Goal: Information Seeking & Learning: Find specific fact

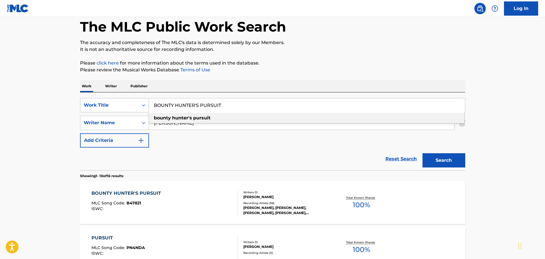
drag, startPoint x: 0, startPoint y: 0, endPoint x: 143, endPoint y: 107, distance: 178.3
click at [143, 107] on div "SearchWithCriteria3ddcb6bb-75d0-43c0-87c6-d680858b7774 Work Title BOUNTY HUNTER…" at bounding box center [272, 105] width 385 height 14
paste input "ALIVE"
type input "ALIVE"
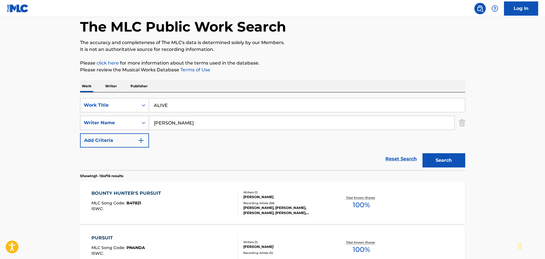
drag, startPoint x: 205, startPoint y: 119, endPoint x: 141, endPoint y: 125, distance: 64.6
click at [141, 125] on div "SearchWithCriteria7fad1fb4-d114-4828-9fdf-1a17e854cd91 Writer Name [PERSON_NAME]" at bounding box center [272, 123] width 385 height 14
paste input "[PERSON_NAME]"
type input "[PERSON_NAME]"
click at [447, 162] on button "Search" at bounding box center [443, 160] width 43 height 14
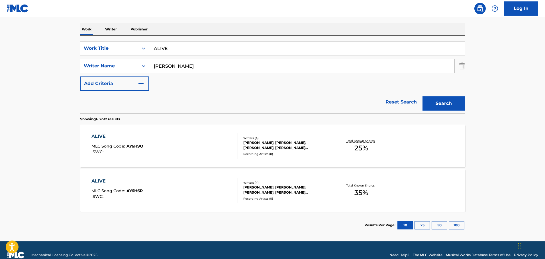
scroll to position [95, 0]
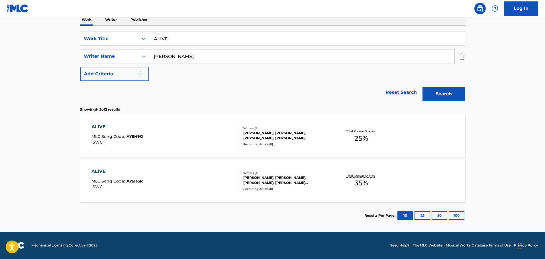
click at [303, 187] on div "Recording Artists ( 0 )" at bounding box center [286, 189] width 86 height 4
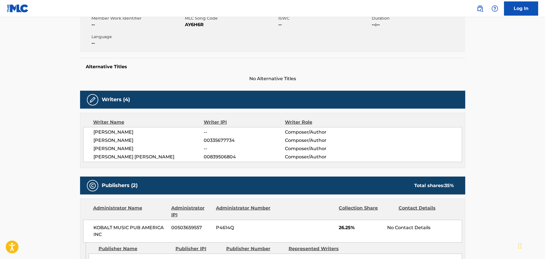
scroll to position [142, 0]
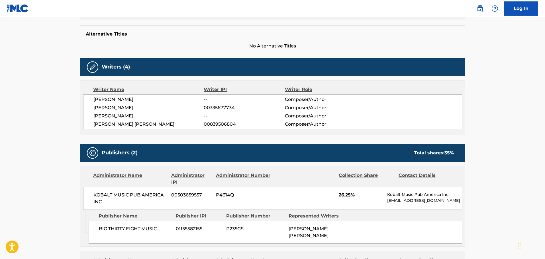
click at [147, 110] on span "[PERSON_NAME]" at bounding box center [148, 107] width 110 height 7
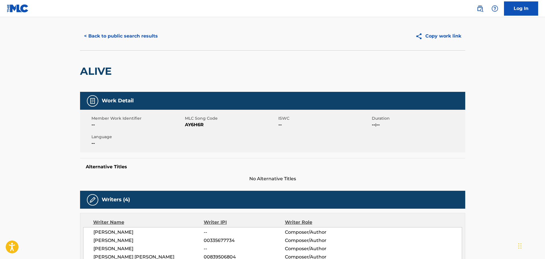
scroll to position [0, 0]
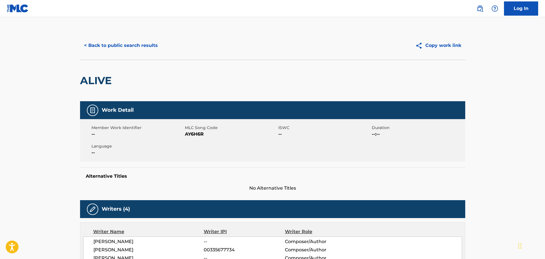
click at [126, 52] on button "< Back to public search results" at bounding box center [121, 45] width 82 height 14
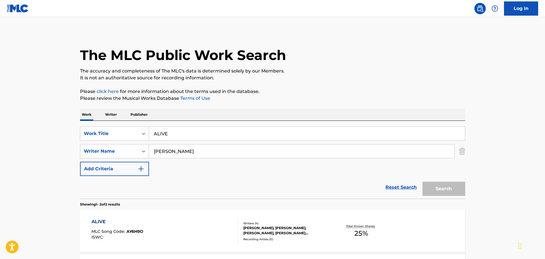
scroll to position [63, 0]
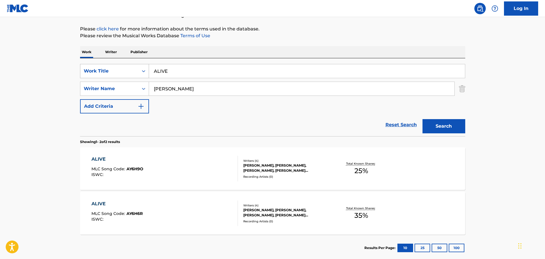
paste input "OUT OF MY HEAD"
drag, startPoint x: 196, startPoint y: 74, endPoint x: 119, endPoint y: 77, distance: 77.5
click at [119, 77] on div "SearchWithCriteria3ddcb6bb-75d0-43c0-87c6-d680858b7774 Work Title ALIVE" at bounding box center [272, 71] width 385 height 14
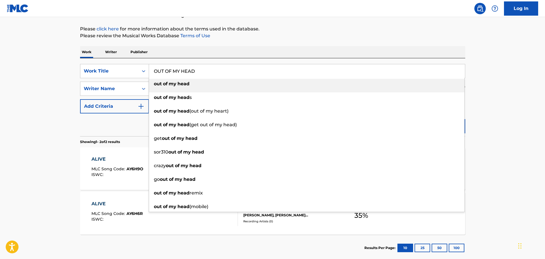
type input "OUT OF MY HEAD"
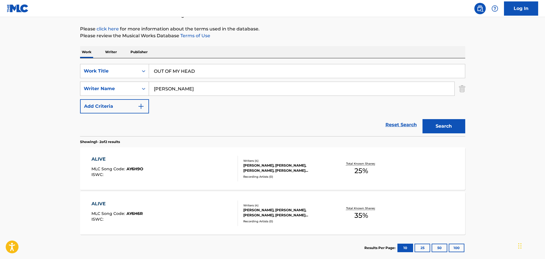
drag, startPoint x: 191, startPoint y: 87, endPoint x: 128, endPoint y: 89, distance: 63.2
click at [127, 88] on div "SearchWithCriteria7fad1fb4-d114-4828-9fdf-1a17e854cd91 Writer Name [PERSON_NAME]" at bounding box center [272, 89] width 385 height 14
paste input "[PERSON_NAME]"
type input "[PERSON_NAME]"
drag, startPoint x: 440, startPoint y: 130, endPoint x: 381, endPoint y: 161, distance: 66.6
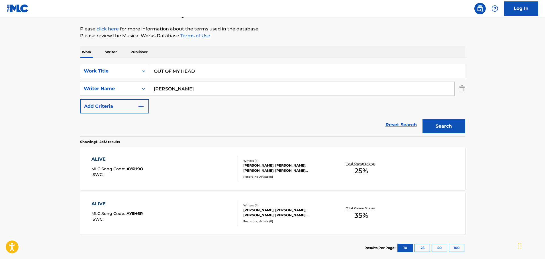
click at [440, 130] on button "Search" at bounding box center [443, 126] width 43 height 14
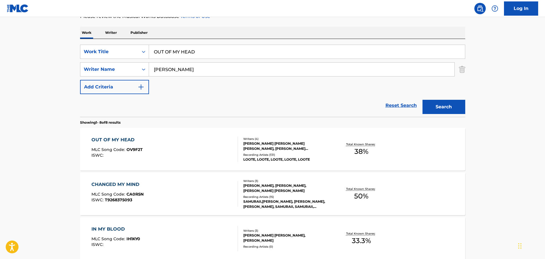
scroll to position [91, 0]
